Goal: Task Accomplishment & Management: Manage account settings

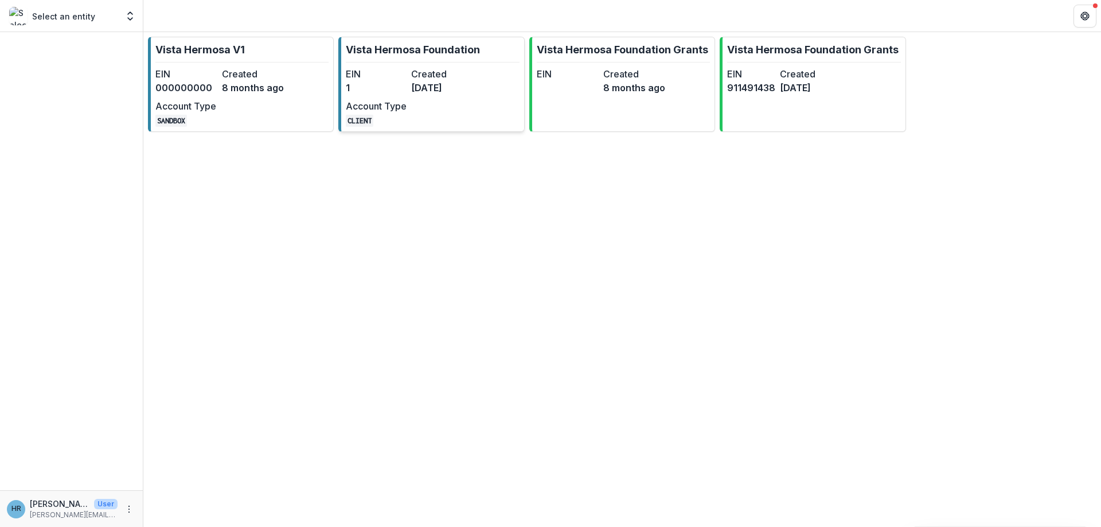
click at [443, 96] on div "EIN 1 Created 6 months ago Account Type CLIENT" at bounding box center [409, 97] width 126 height 60
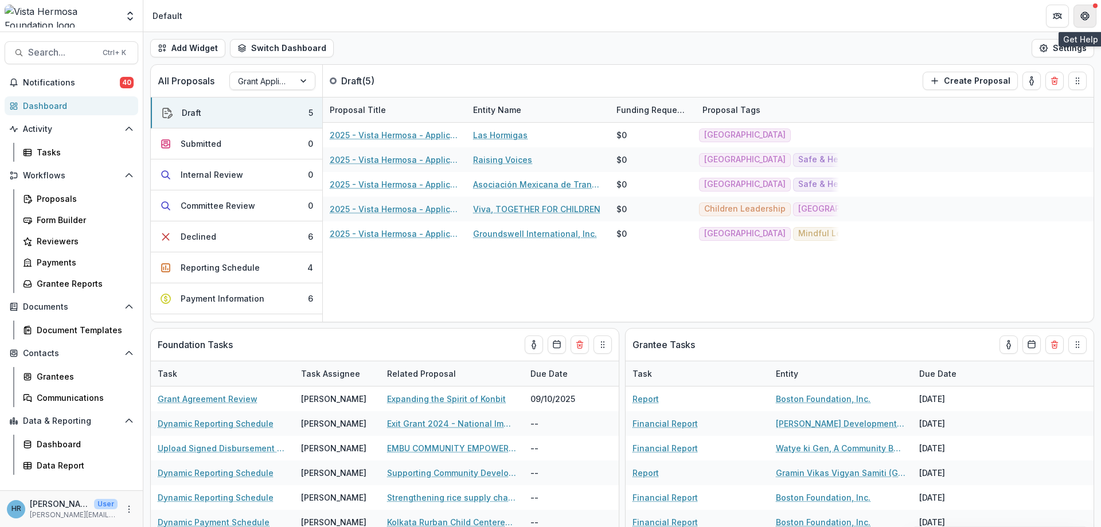
click at [1081, 17] on icon "Get Help" at bounding box center [1082, 15] width 2 height 3
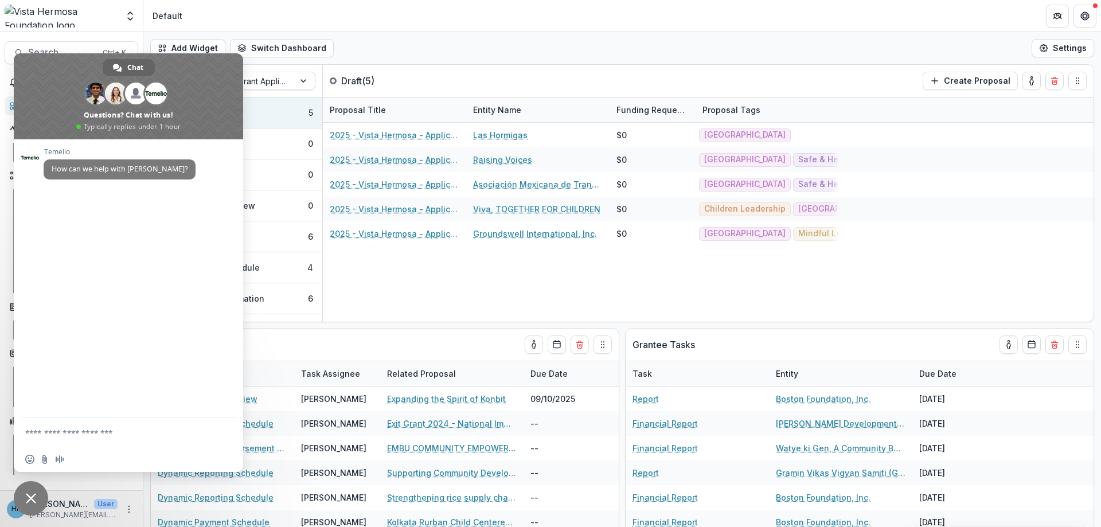
click at [493, 34] on div "Add Widget Switch Dashboard PO view Payments Default New Dashboard Settings" at bounding box center [621, 48] width 957 height 32
drag, startPoint x: 590, startPoint y: 27, endPoint x: 524, endPoint y: 18, distance: 67.1
click at [589, 27] on header "Default" at bounding box center [621, 16] width 957 height 32
drag, startPoint x: 31, startPoint y: 499, endPoint x: 95, endPoint y: 226, distance: 280.8
click at [31, 496] on span "Close chat" at bounding box center [31, 498] width 10 height 10
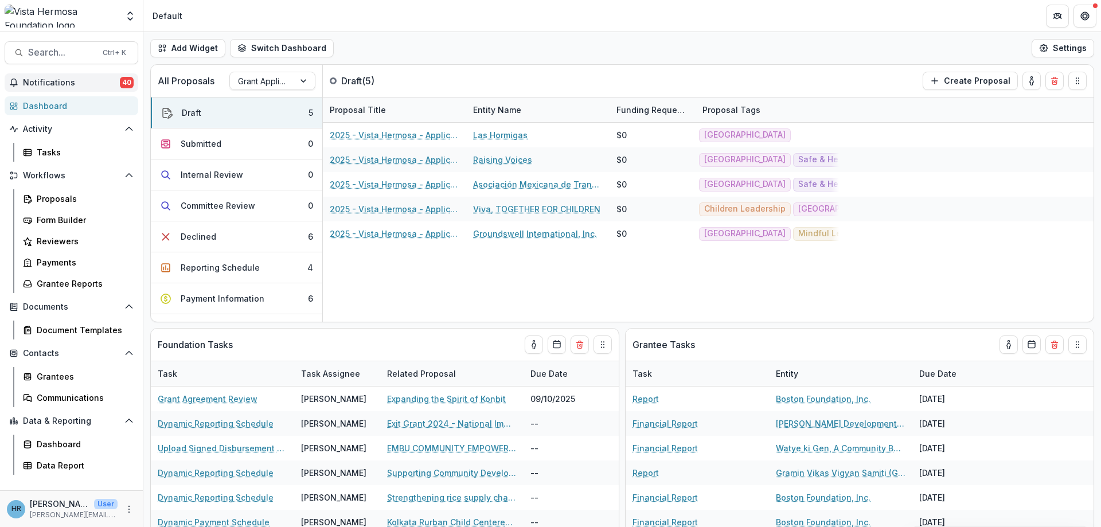
click at [130, 79] on span "40" at bounding box center [127, 82] width 14 height 11
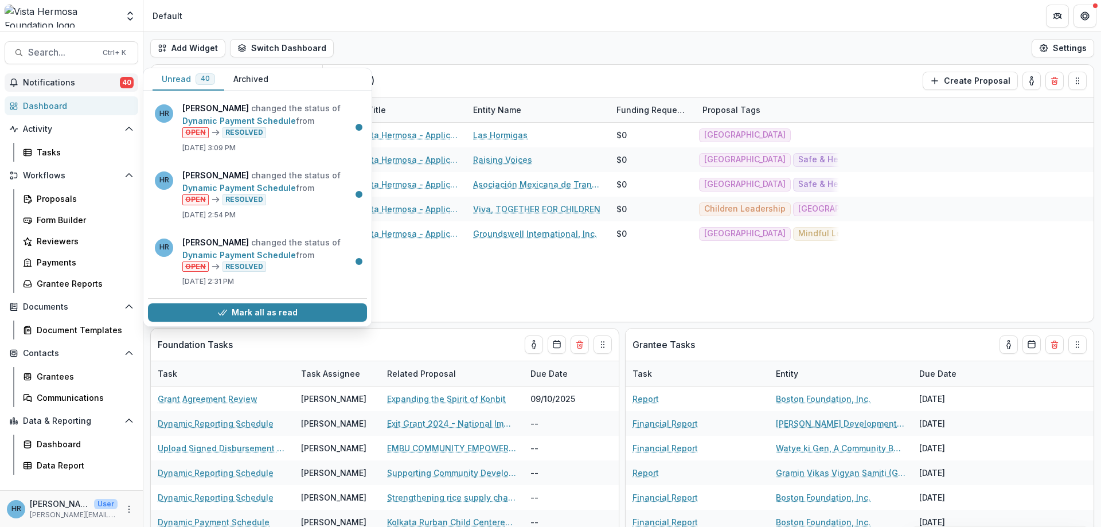
click at [130, 79] on span "40" at bounding box center [127, 82] width 14 height 11
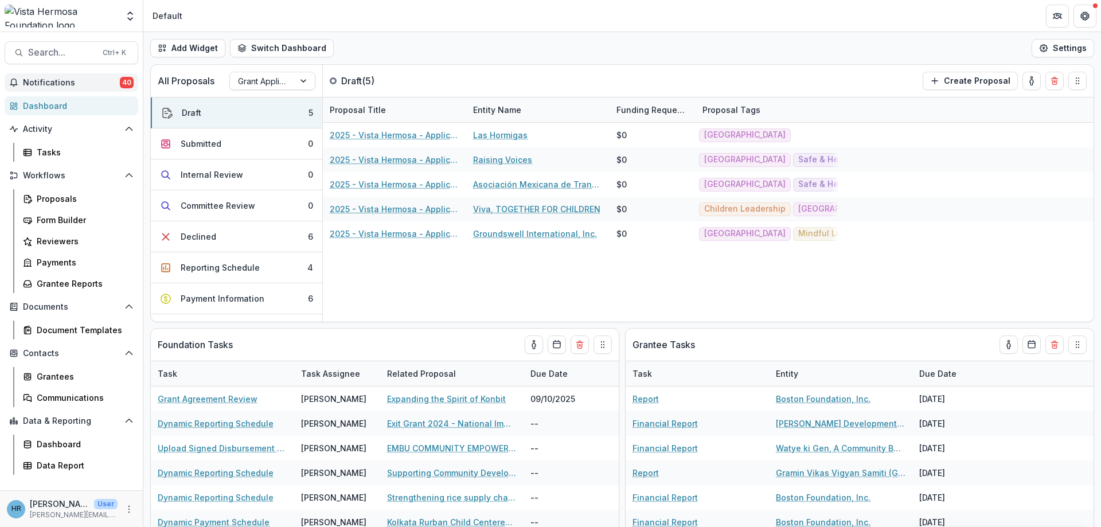
click at [125, 80] on span "40" at bounding box center [127, 82] width 14 height 11
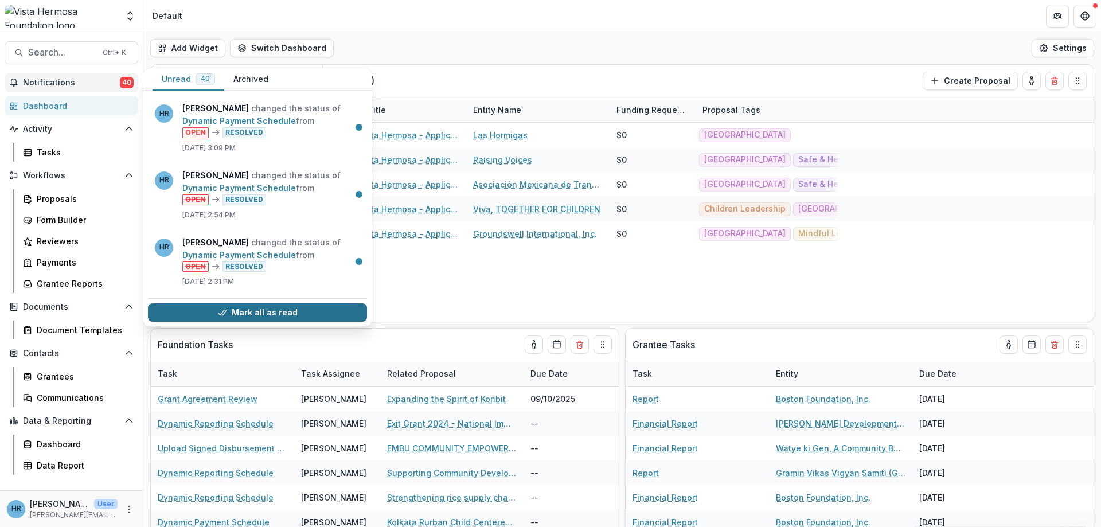
click at [273, 311] on button "Mark all as read" at bounding box center [257, 312] width 219 height 18
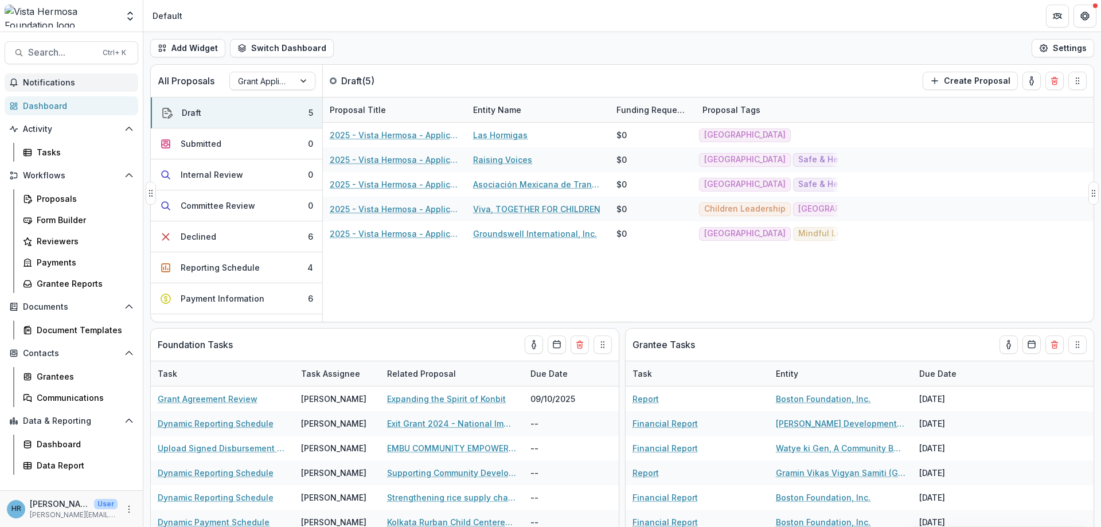
click at [386, 292] on div "2025 - Vista Hermosa - Application Las Hormigas $0 Mexico 2025 - Vista Hermosa …" at bounding box center [708, 222] width 770 height 199
click at [277, 269] on button "Reporting Schedule 4" at bounding box center [236, 267] width 171 height 31
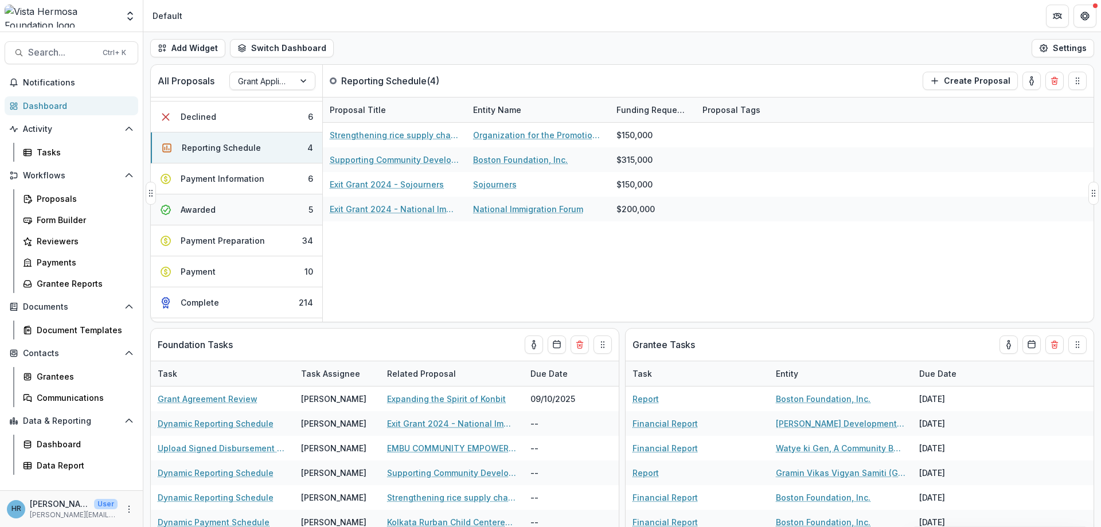
scroll to position [138, 0]
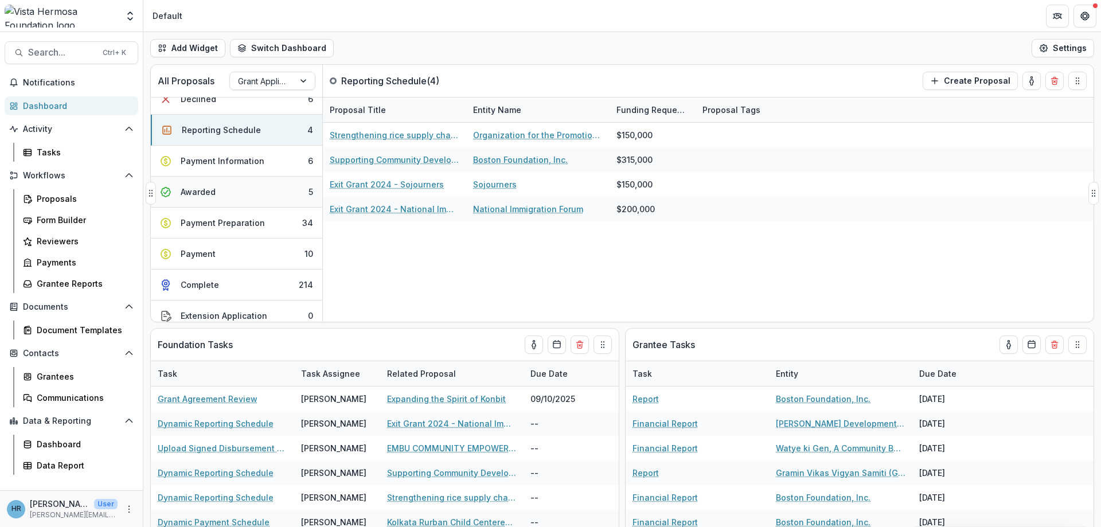
click at [242, 189] on button "Awarded 5" at bounding box center [236, 192] width 171 height 31
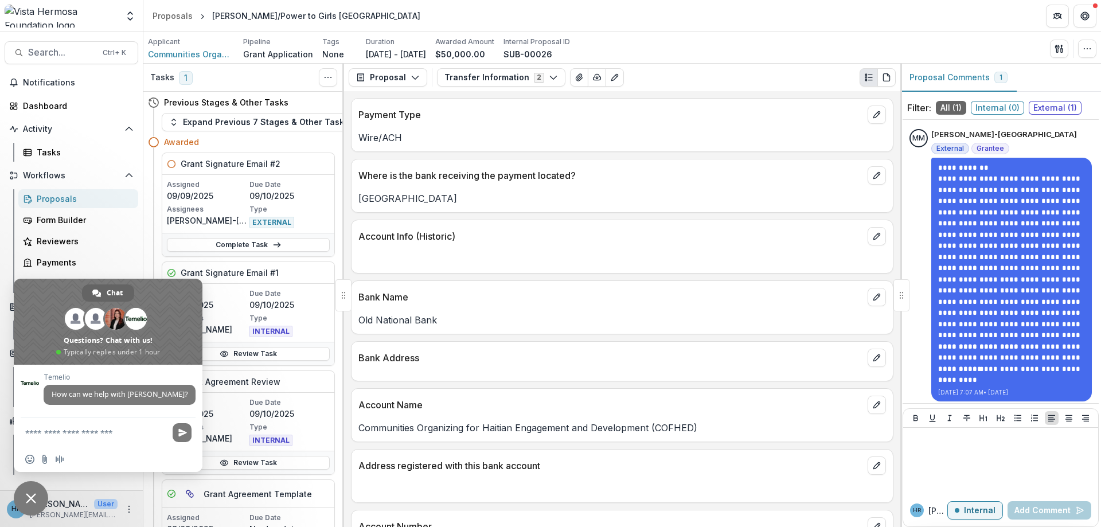
type textarea "*******"
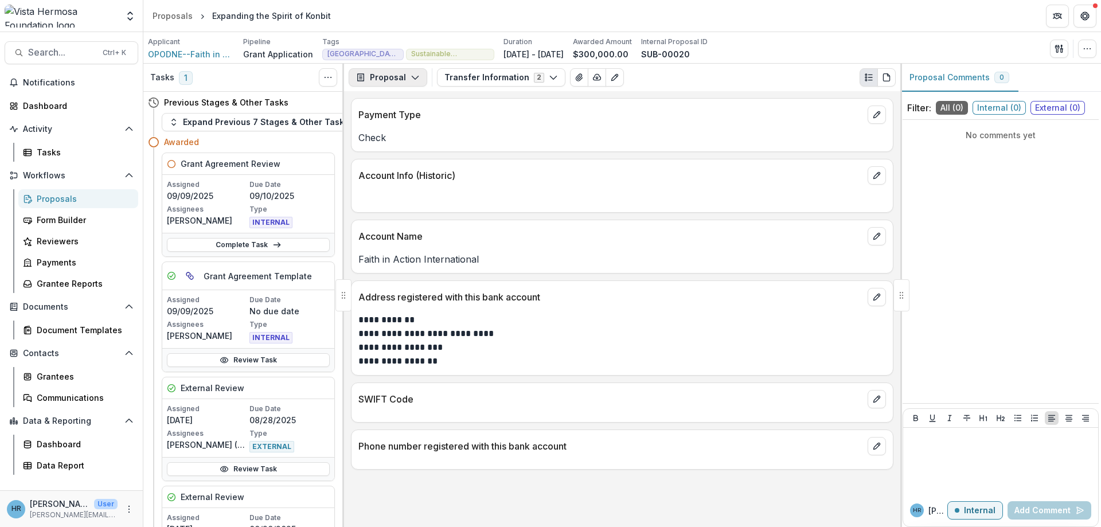
click at [383, 81] on button "Proposal" at bounding box center [388, 77] width 79 height 18
click at [421, 165] on div "Grant Agreements" at bounding box center [423, 160] width 105 height 12
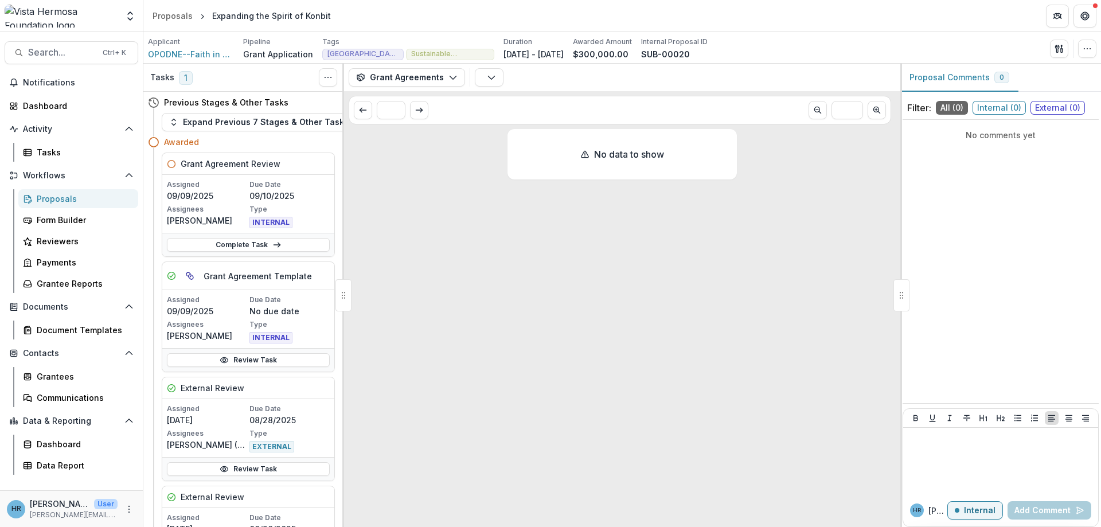
click at [264, 205] on p "Type" at bounding box center [289, 209] width 80 height 10
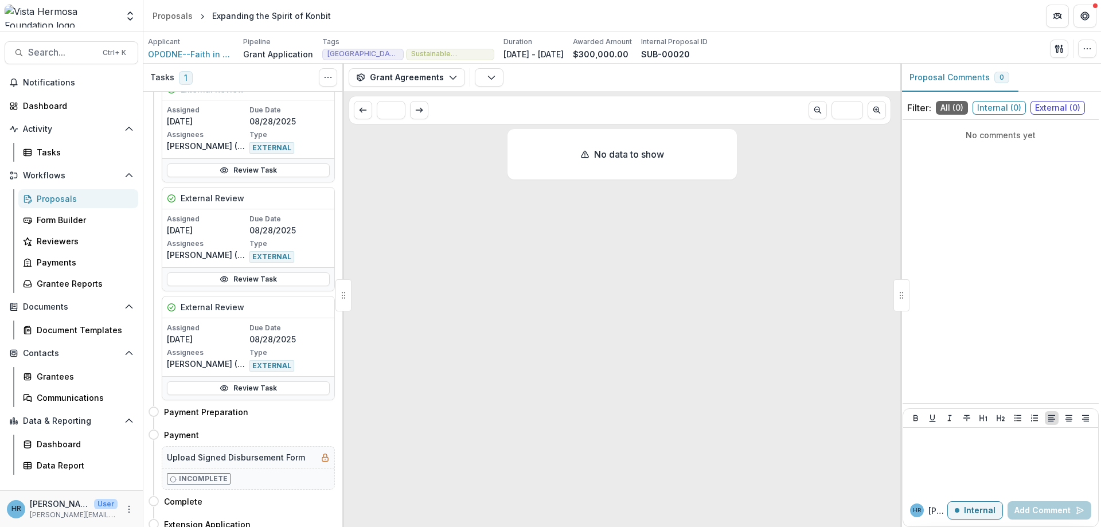
scroll to position [353, 0]
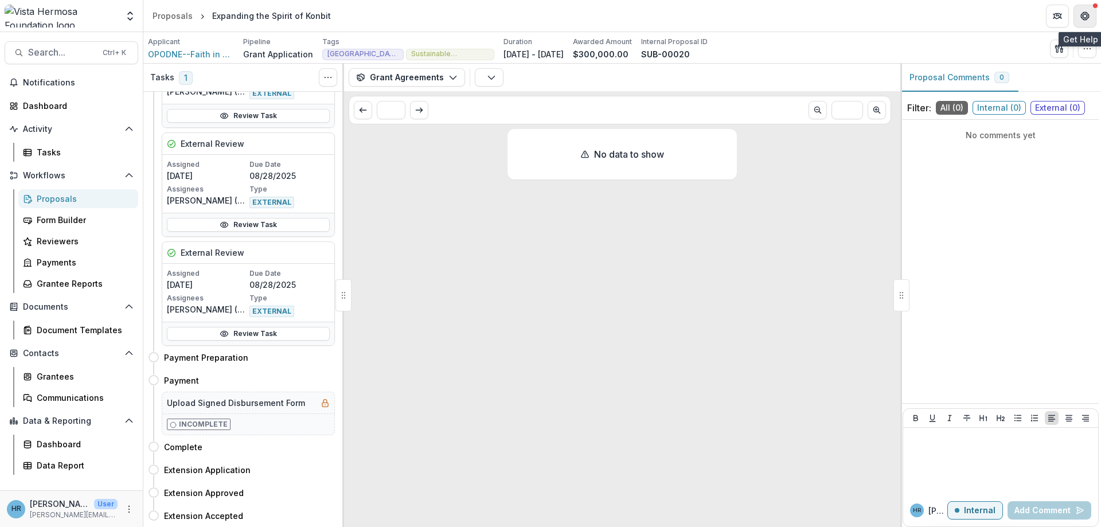
click at [1089, 10] on button "Get Help" at bounding box center [1084, 16] width 23 height 23
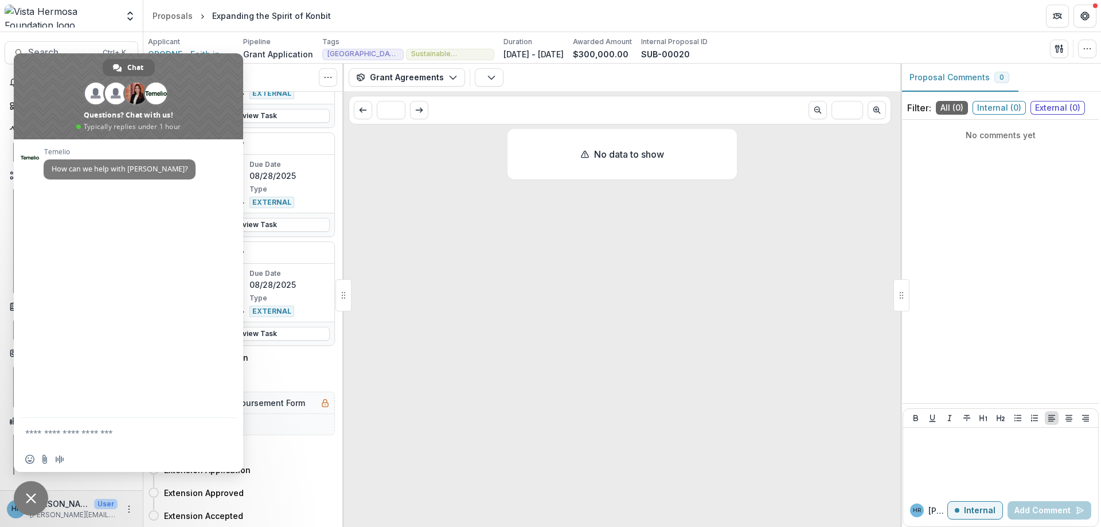
click at [115, 431] on textarea "Compose your message..." at bounding box center [115, 433] width 181 height 10
type textarea "*"
click at [34, 502] on span "Close chat" at bounding box center [31, 498] width 10 height 10
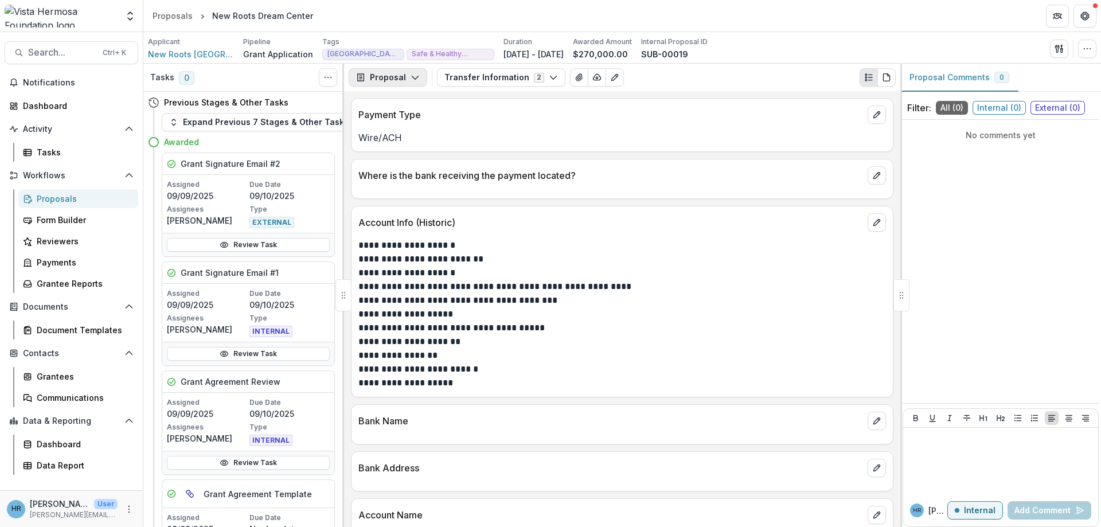
click at [402, 77] on button "Proposal" at bounding box center [388, 77] width 79 height 18
click at [408, 158] on div "Grant Agreements" at bounding box center [423, 160] width 105 height 12
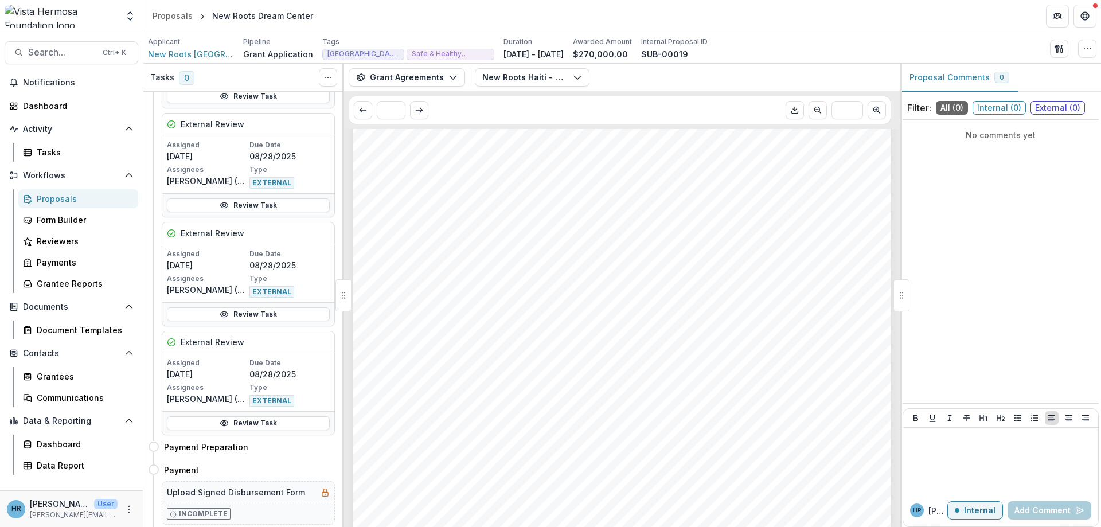
scroll to position [571, 0]
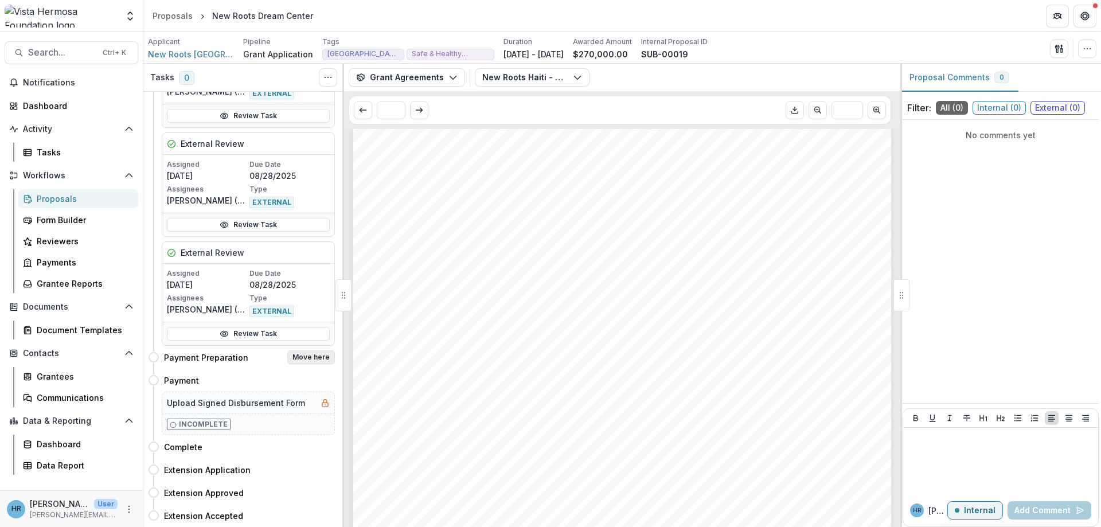
click at [307, 360] on button "Move here" at bounding box center [311, 357] width 48 height 14
select select "**********"
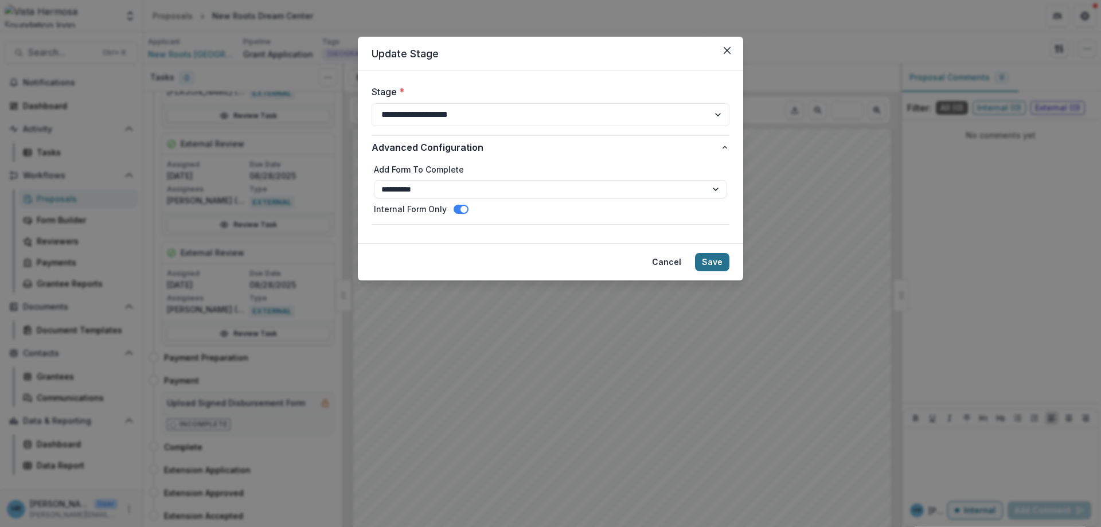
click at [723, 268] on button "Save" at bounding box center [712, 262] width 34 height 18
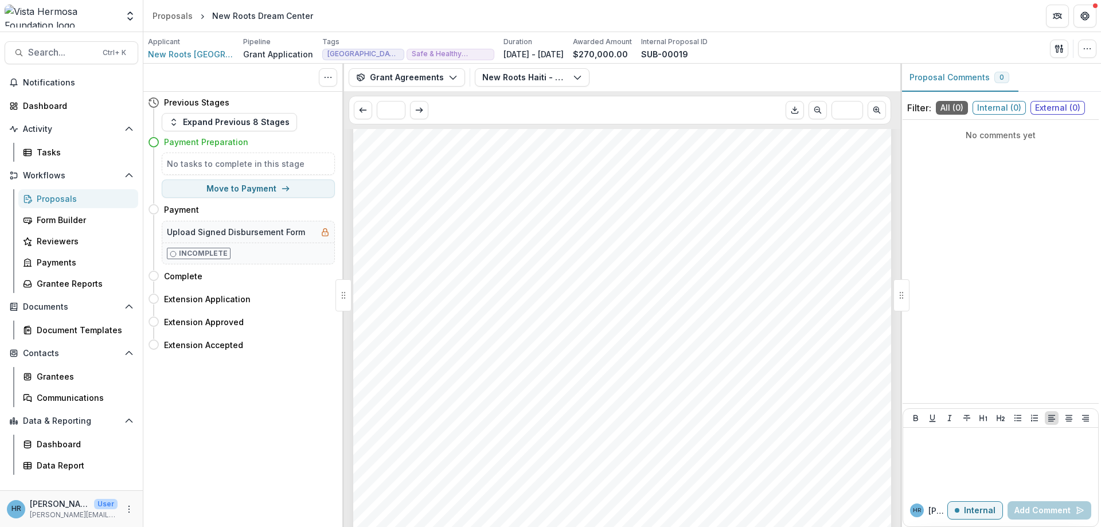
scroll to position [0, 0]
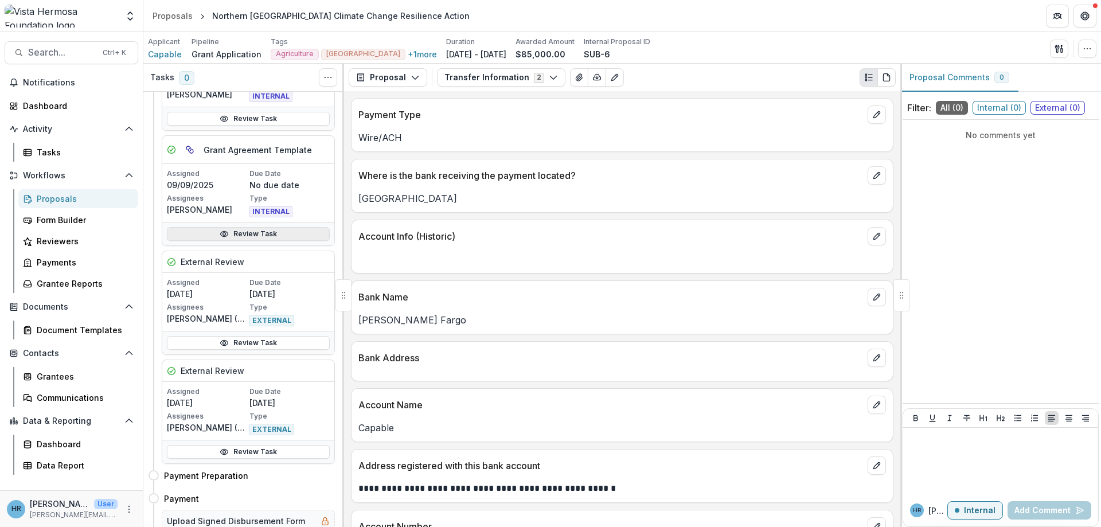
scroll to position [462, 0]
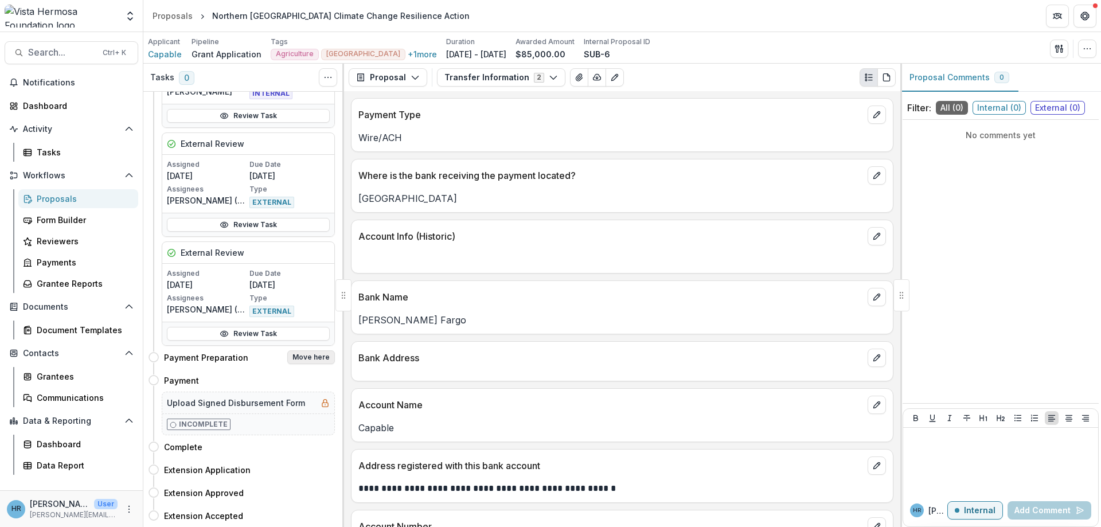
click at [312, 360] on button "Move here" at bounding box center [311, 357] width 48 height 14
select select "**********"
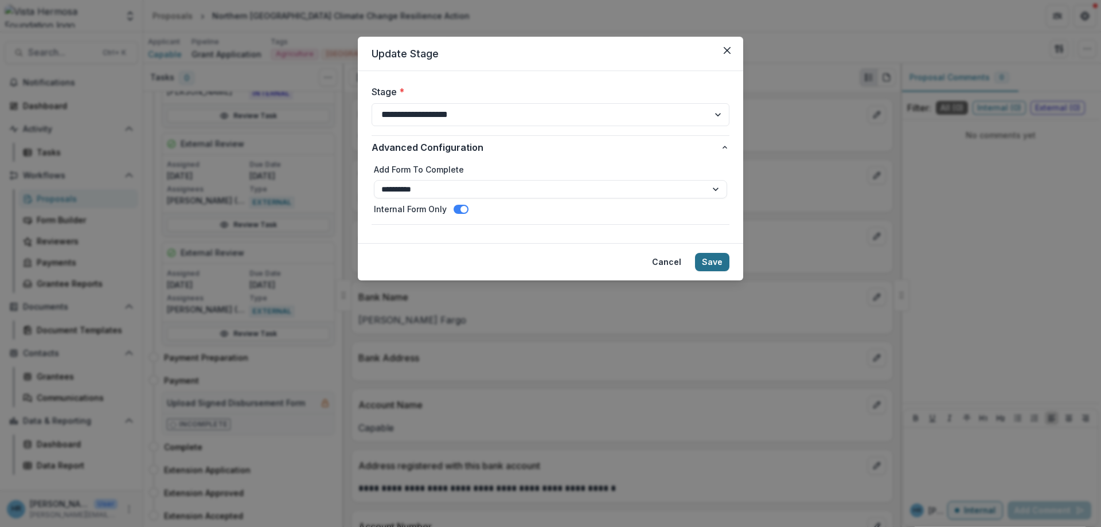
click at [707, 260] on button "Save" at bounding box center [712, 262] width 34 height 18
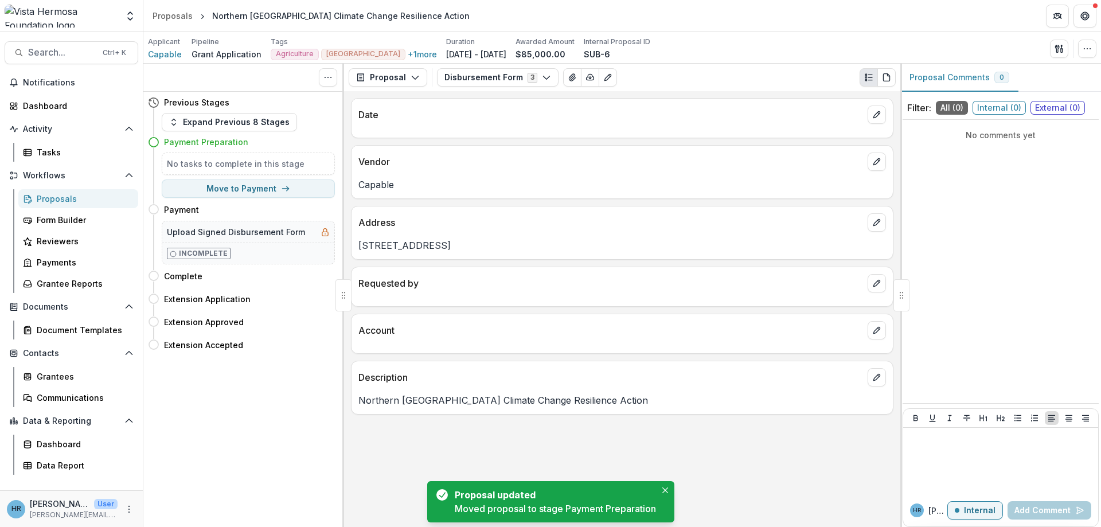
scroll to position [0, 0]
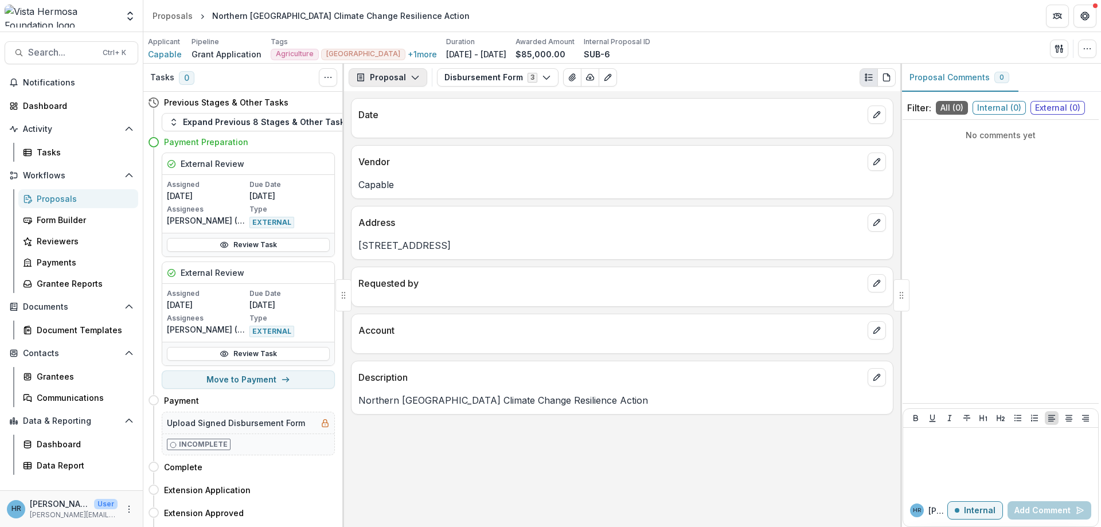
click at [413, 72] on button "Proposal" at bounding box center [388, 77] width 79 height 18
click at [416, 162] on div "Grant Agreements" at bounding box center [423, 160] width 105 height 12
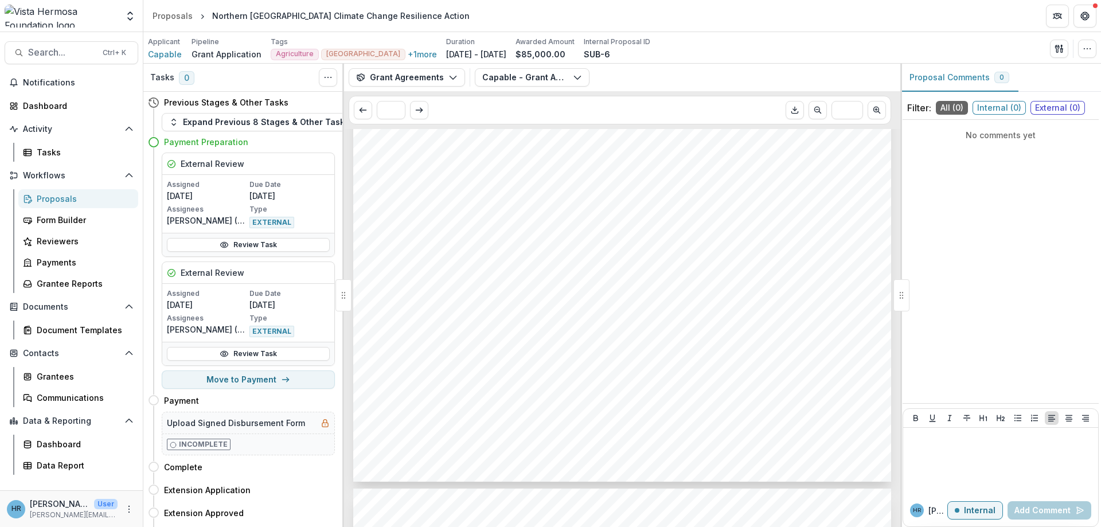
scroll to position [413, 0]
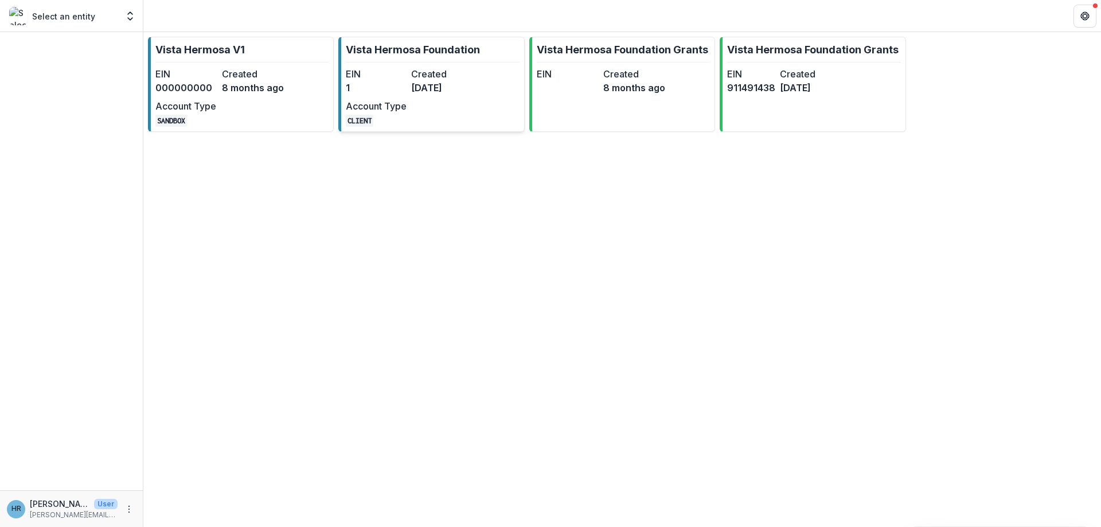
click at [412, 95] on div "EIN 1 Created [DATE] Account Type CLIENT" at bounding box center [409, 97] width 126 height 60
